Goal: Obtain resource: Obtain resource

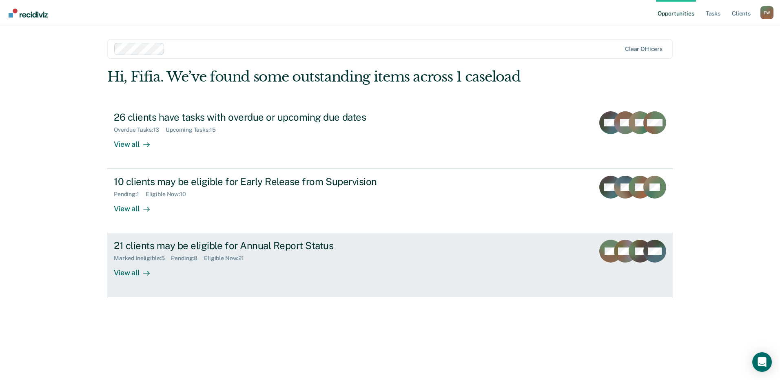
click at [166, 246] on div "21 clients may be eligible for Annual Report Status" at bounding box center [257, 246] width 286 height 12
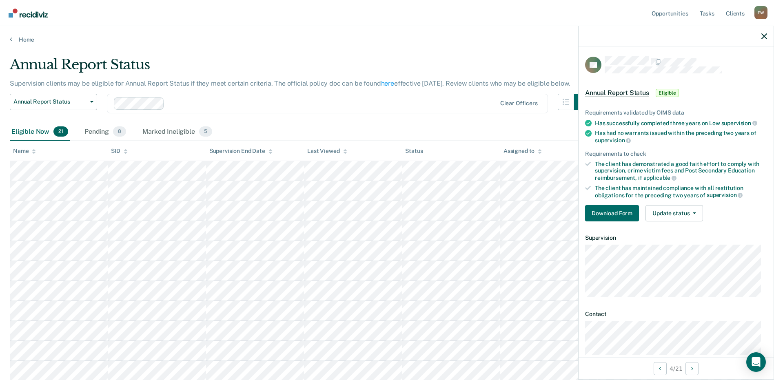
click at [612, 221] on div "Requirements validated by OIMS data Has successfully completed three years on L…" at bounding box center [675, 162] width 195 height 132
click at [610, 215] on button "Download Form" at bounding box center [612, 213] width 54 height 16
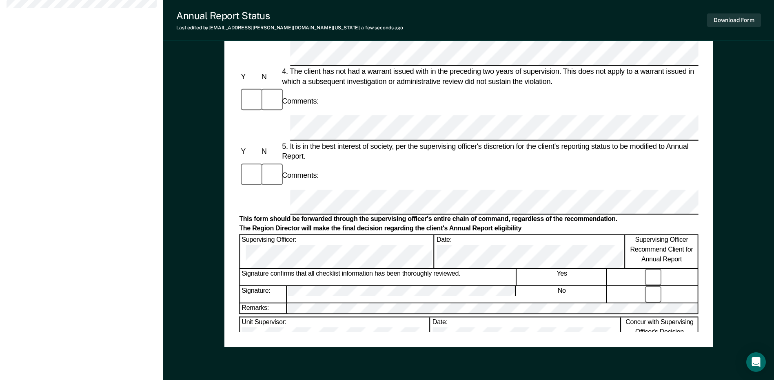
scroll to position [388, 0]
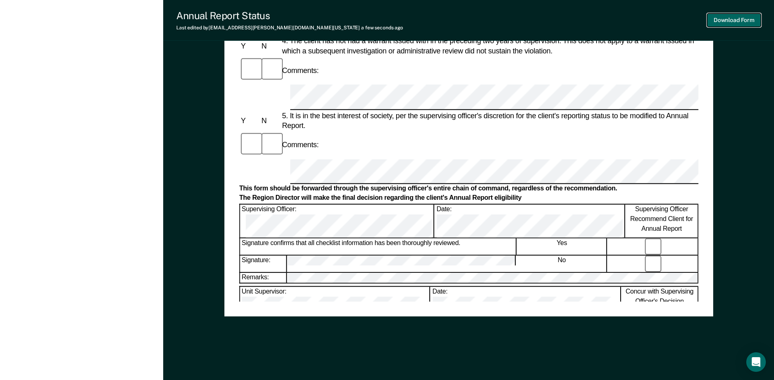
click at [744, 20] on button "Download Form" at bounding box center [734, 19] width 54 height 13
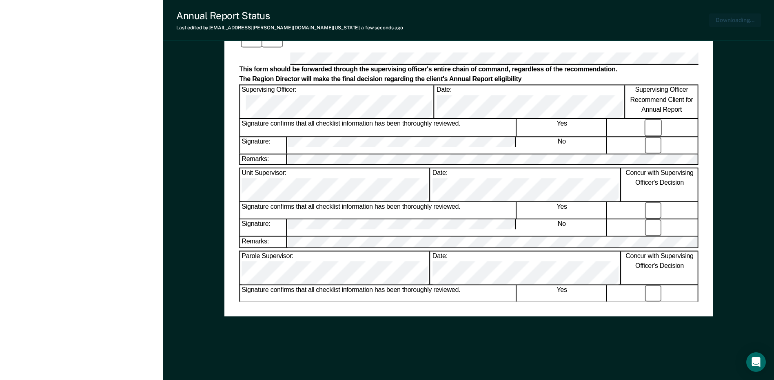
scroll to position [0, 0]
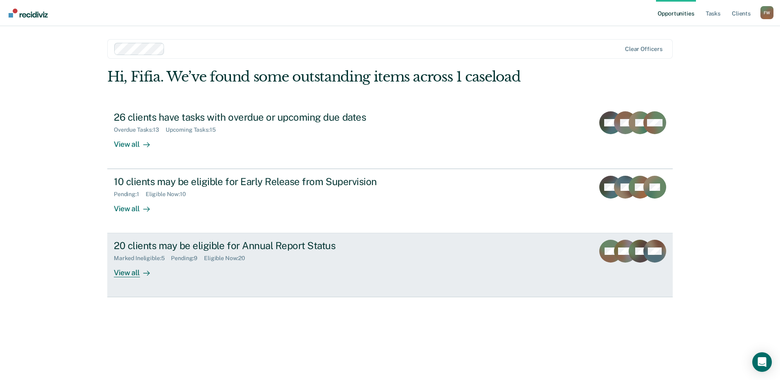
click at [214, 256] on div "Eligible Now : 20" at bounding box center [228, 258] width 48 height 7
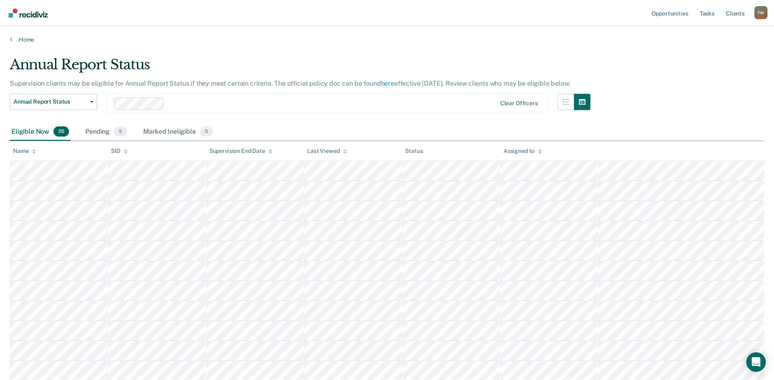
click at [240, 197] on tbody at bounding box center [387, 361] width 754 height 400
drag, startPoint x: 139, startPoint y: 153, endPoint x: 248, endPoint y: 101, distance: 121.7
click at [248, 101] on div at bounding box center [332, 103] width 328 height 9
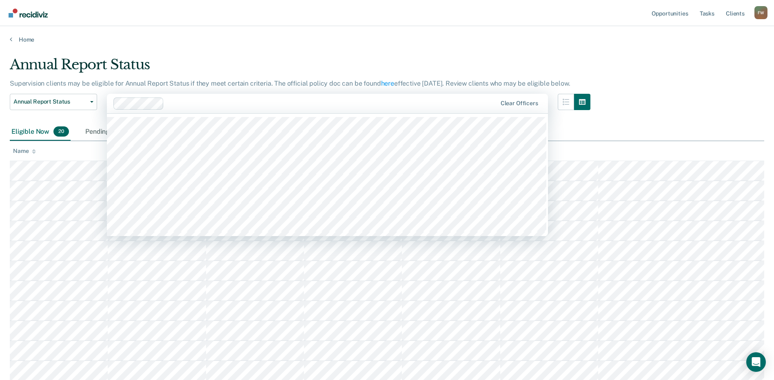
click at [281, 32] on div "Home" at bounding box center [387, 34] width 774 height 17
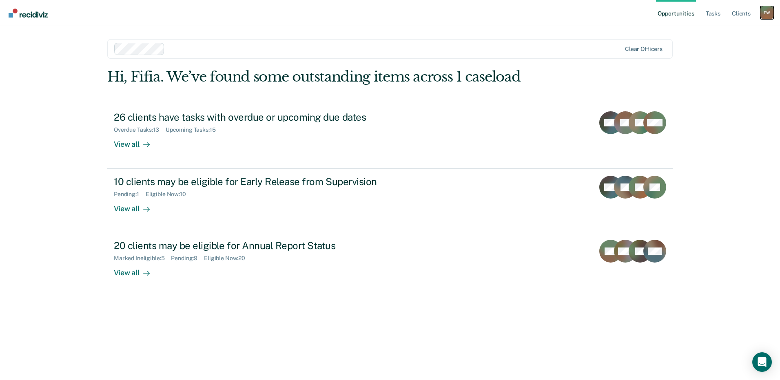
click at [771, 14] on div "F W" at bounding box center [766, 12] width 13 height 13
click at [749, 13] on link "Client s" at bounding box center [741, 13] width 22 height 26
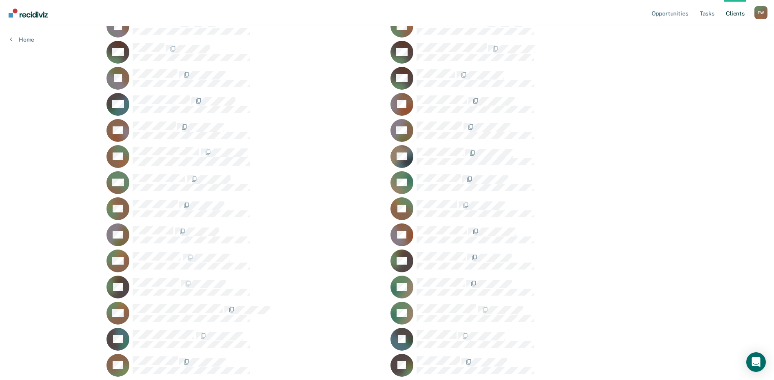
scroll to position [82, 0]
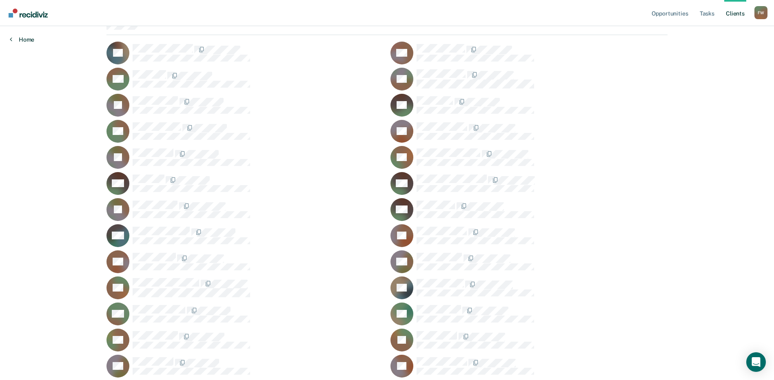
click at [25, 40] on link "Home" at bounding box center [22, 39] width 24 height 7
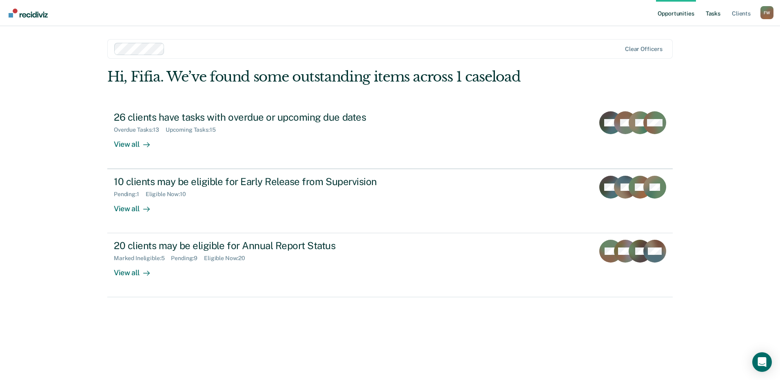
click at [718, 17] on link "Tasks" at bounding box center [713, 13] width 18 height 26
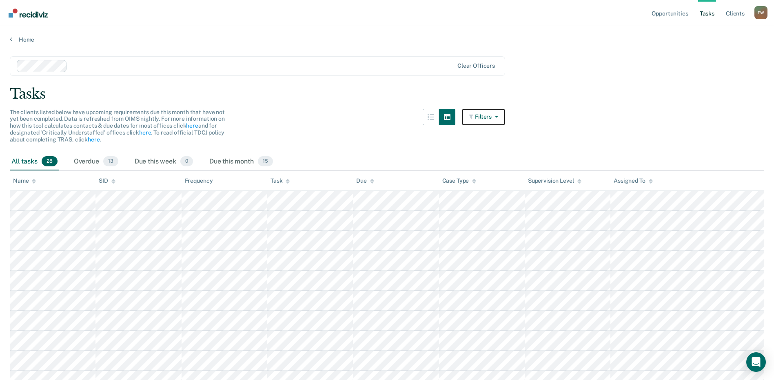
click at [505, 117] on button "Filters" at bounding box center [483, 117] width 43 height 16
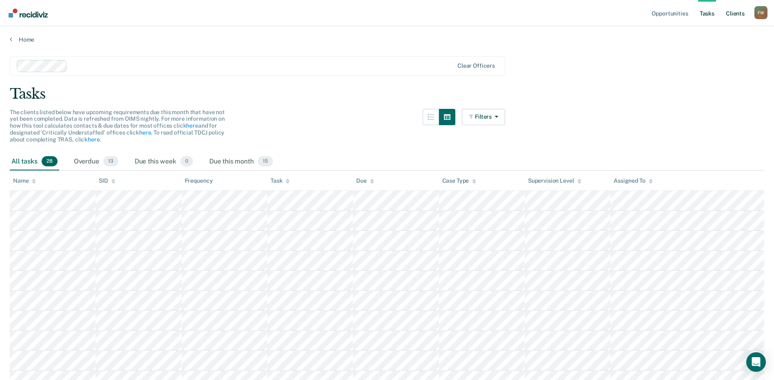
click at [737, 18] on link "Client s" at bounding box center [735, 13] width 22 height 26
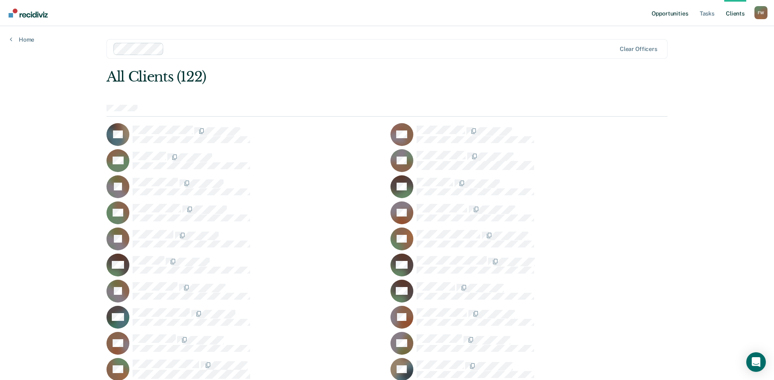
click at [683, 15] on link "Opportunities" at bounding box center [670, 13] width 40 height 26
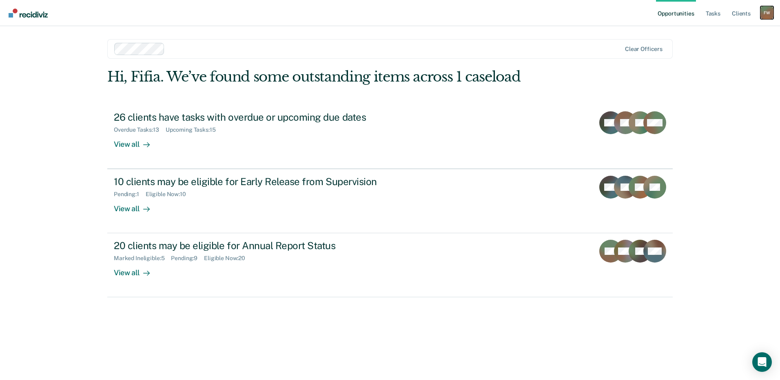
click at [764, 10] on div "F W" at bounding box center [766, 12] width 13 height 13
click at [728, 33] on link "Profile" at bounding box center [734, 33] width 66 height 7
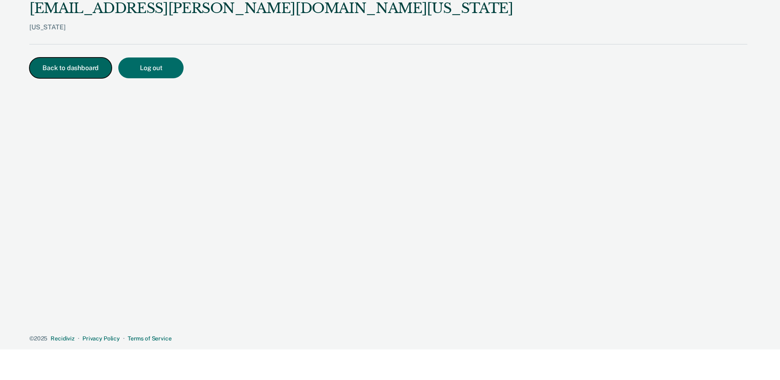
click at [68, 65] on button "Back to dashboard" at bounding box center [70, 68] width 82 height 21
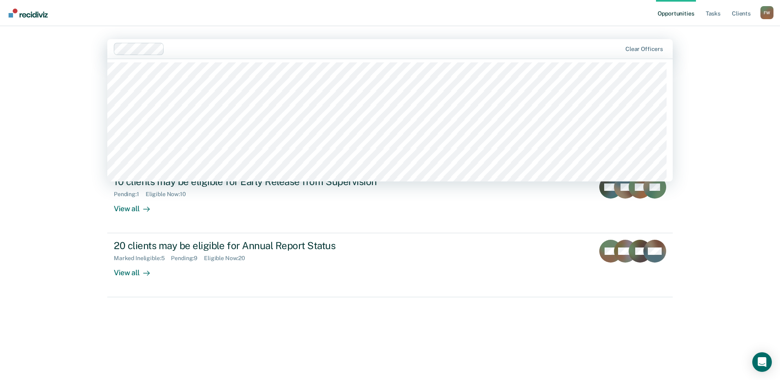
click at [64, 63] on div "Opportunities Tasks Client s Fifia Waithe F W Profile How it works Log Out 1240…" at bounding box center [390, 190] width 780 height 380
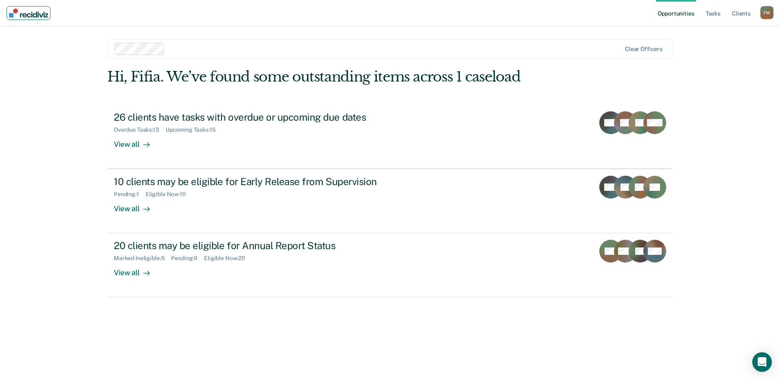
click at [37, 18] on link "Main navigation" at bounding box center [29, 13] width 44 height 14
click at [705, 8] on link "Tasks" at bounding box center [713, 13] width 18 height 26
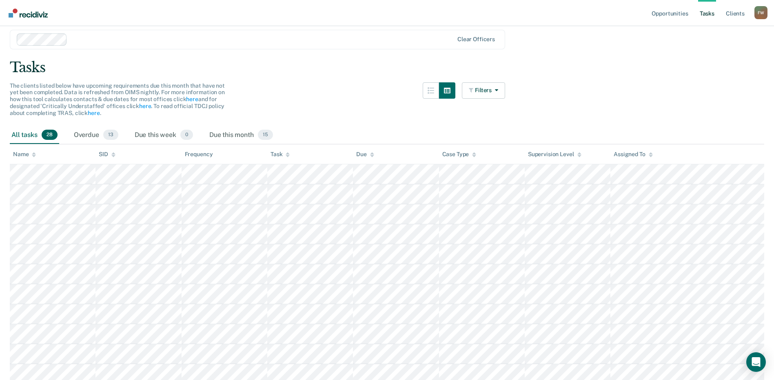
scroll to position [41, 0]
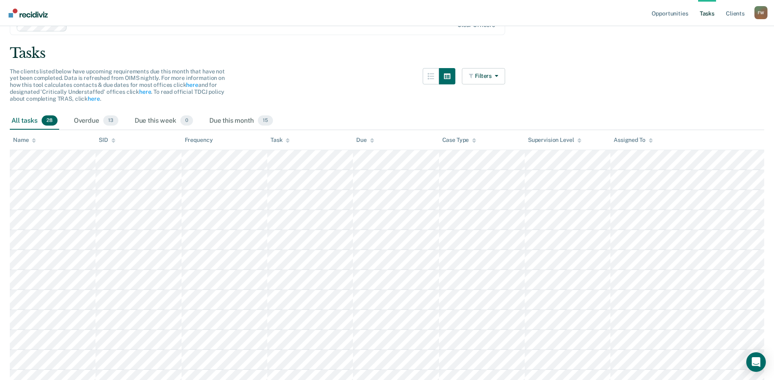
click at [370, 138] on icon at bounding box center [372, 140] width 4 height 5
click at [370, 139] on icon at bounding box center [372, 140] width 4 height 5
click at [84, 120] on div "Overdue 13" at bounding box center [96, 121] width 48 height 18
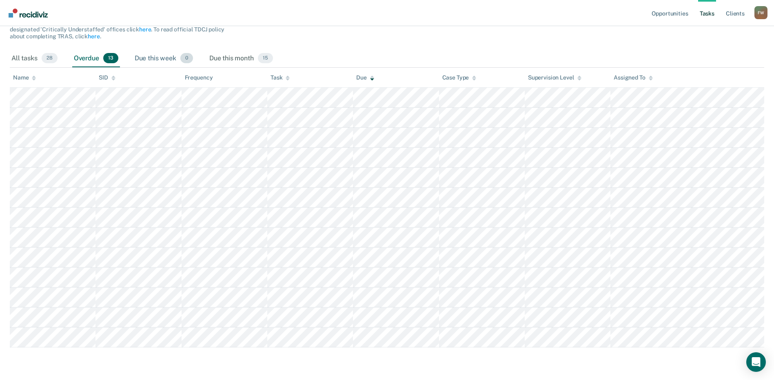
click at [166, 51] on div "Due this week 0" at bounding box center [164, 59] width 62 height 18
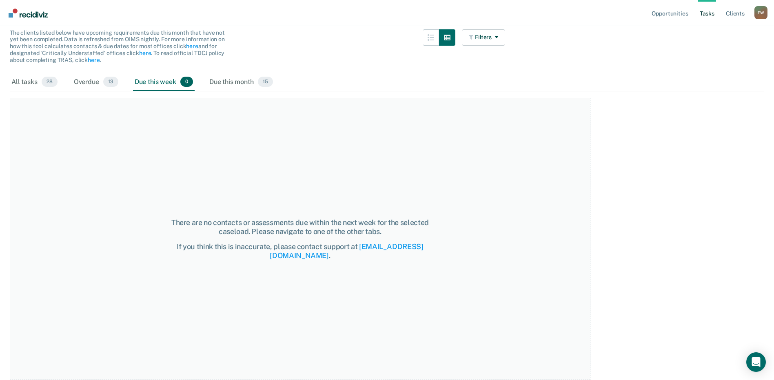
click at [61, 79] on div "All tasks 28 Overdue 13 Due this week 0 Due this month 15" at bounding box center [387, 82] width 754 height 18
click at [57, 80] on span "28" at bounding box center [50, 82] width 16 height 11
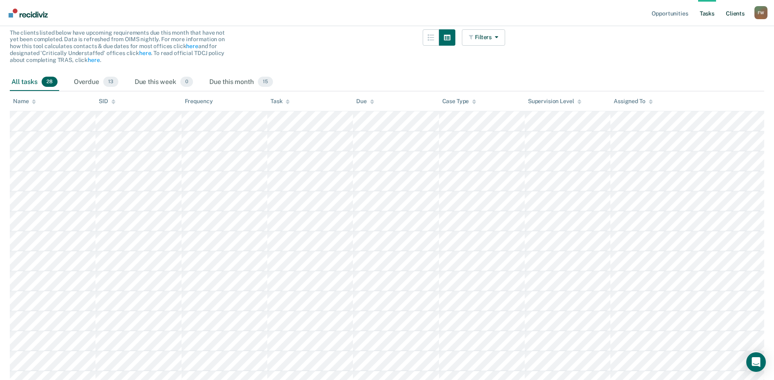
click at [728, 20] on link "Client s" at bounding box center [735, 13] width 22 height 26
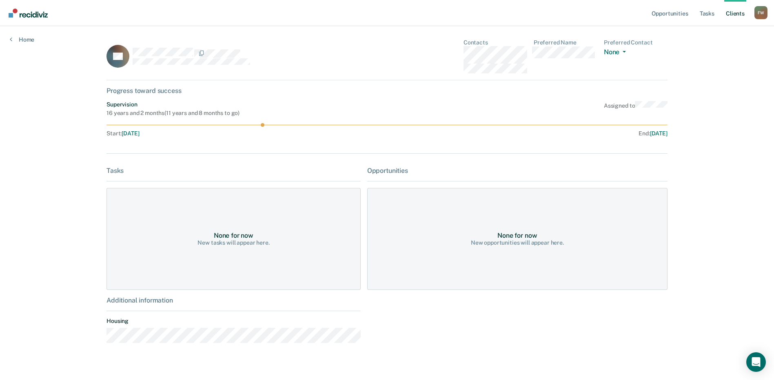
click at [24, 45] on div "Opportunities Tasks Client s Fifia Waithe F W Profile How it works Log Out Home…" at bounding box center [387, 196] width 774 height 392
click at [23, 42] on link "Home" at bounding box center [22, 39] width 24 height 7
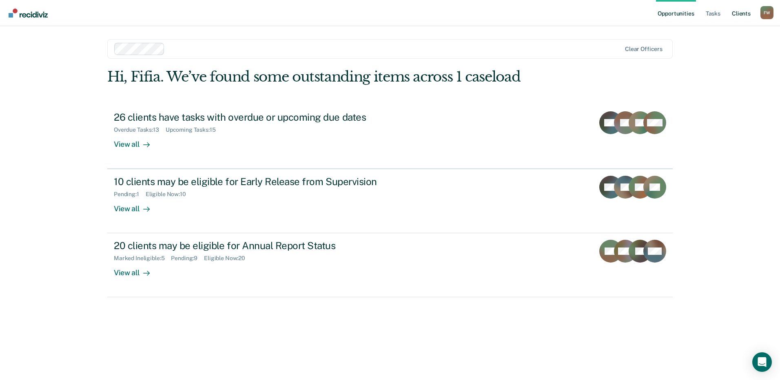
click at [743, 12] on link "Client s" at bounding box center [741, 13] width 22 height 26
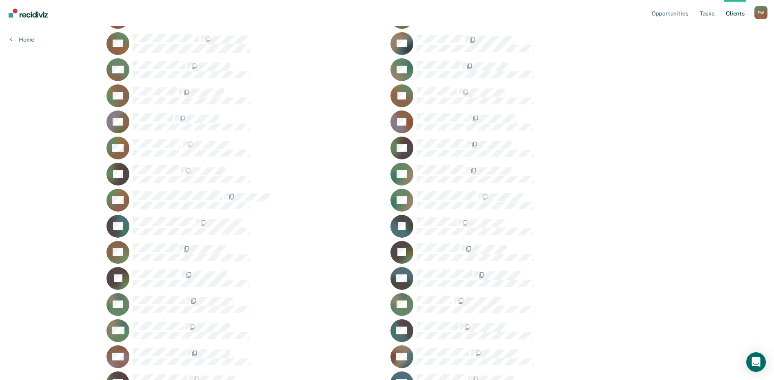
scroll to position [326, 0]
click at [173, 215] on div "RF" at bounding box center [244, 226] width 277 height 23
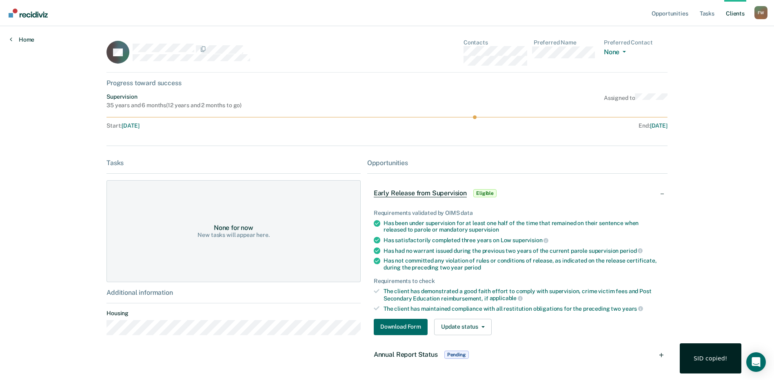
click at [13, 42] on link "Home" at bounding box center [22, 39] width 24 height 7
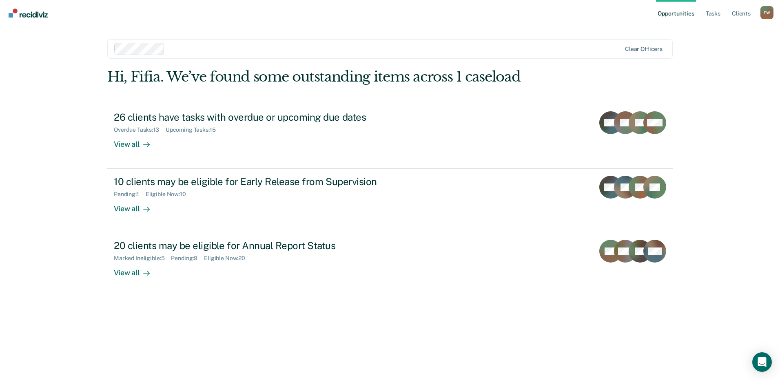
click at [675, 20] on link "Opportunities" at bounding box center [676, 13] width 40 height 26
click at [740, 19] on link "Client s" at bounding box center [741, 13] width 22 height 26
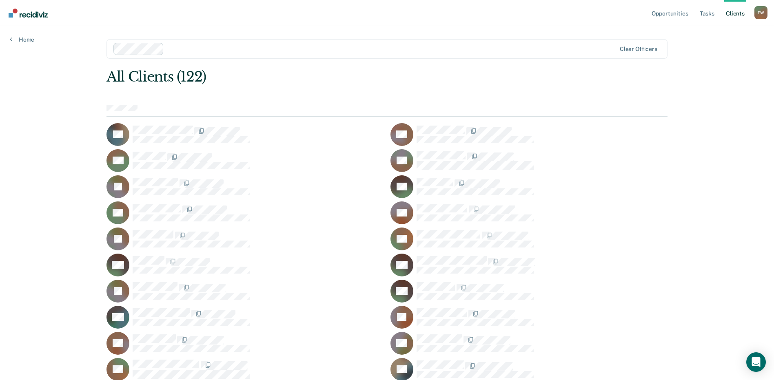
click at [38, 39] on div "Home" at bounding box center [22, 34] width 44 height 17
click at [33, 39] on link "Home" at bounding box center [22, 39] width 24 height 7
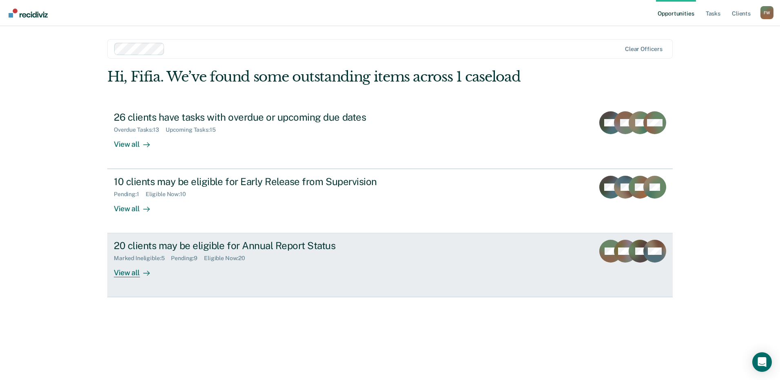
click at [199, 248] on div "20 clients may be eligible for Annual Report Status" at bounding box center [257, 246] width 286 height 12
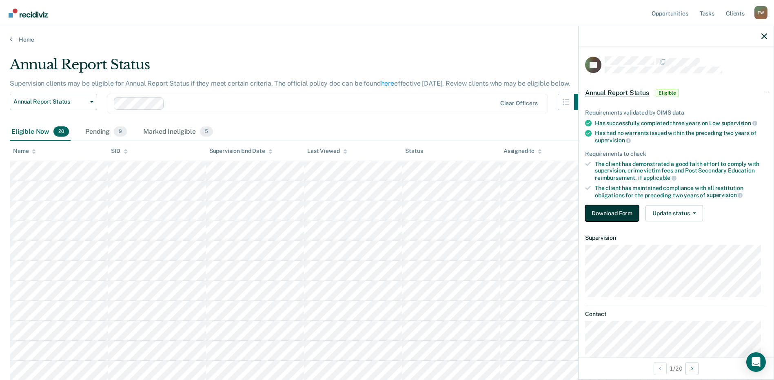
click at [626, 213] on button "Download Form" at bounding box center [612, 213] width 54 height 16
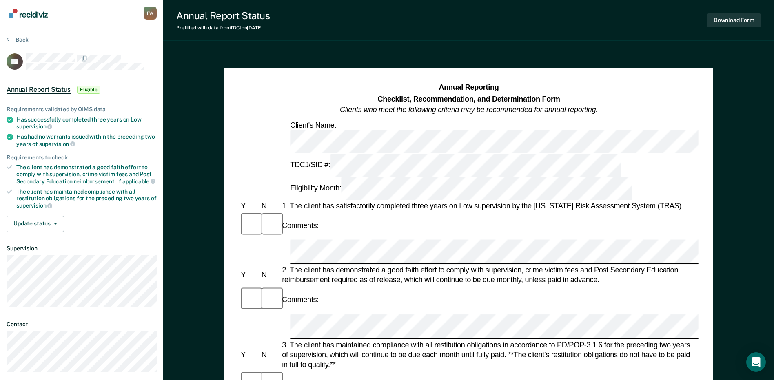
click at [347, 266] on div "2. The client has demonstrated a good faith effort to comply with supervision, …" at bounding box center [489, 276] width 418 height 20
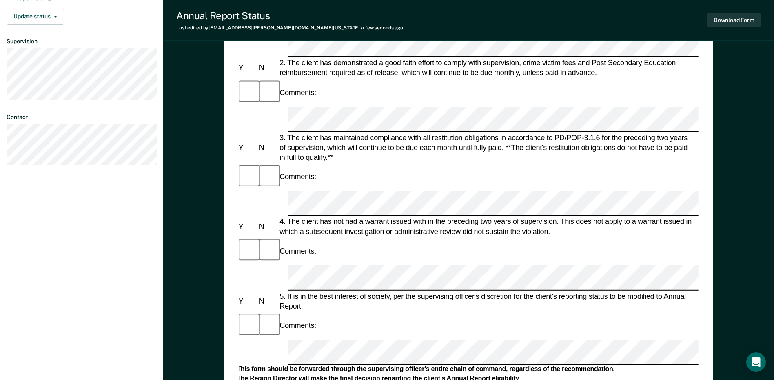
scroll to position [388, 0]
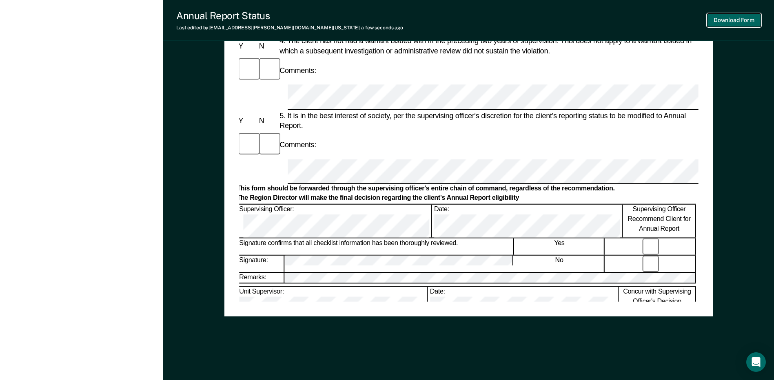
click at [726, 15] on button "Download Form" at bounding box center [734, 19] width 54 height 13
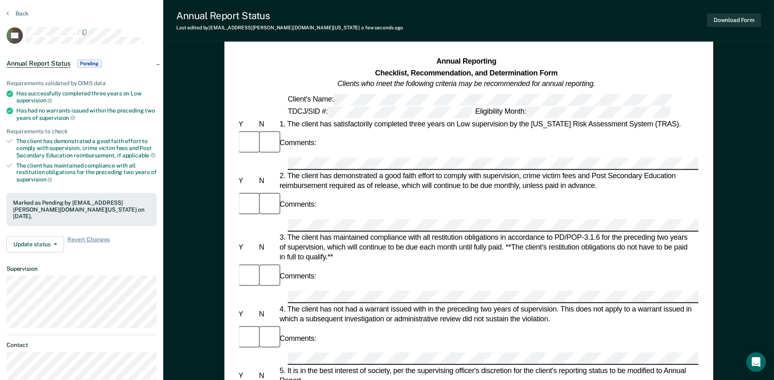
scroll to position [0, 0]
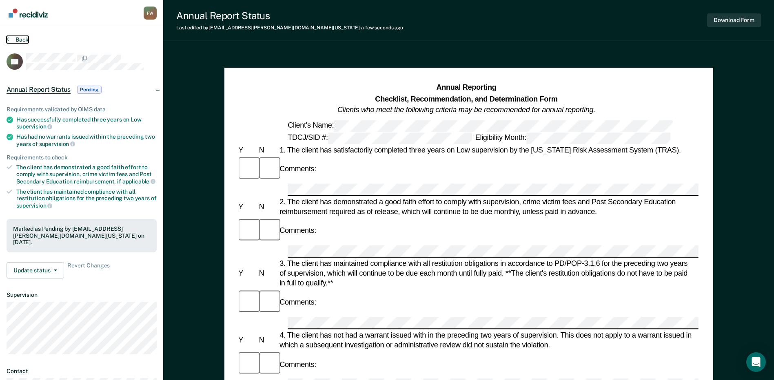
click at [22, 43] on button "Back" at bounding box center [18, 39] width 22 height 7
